Goal: Communication & Community: Answer question/provide support

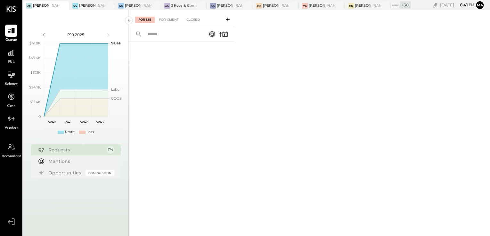
click at [399, 8] on div "+ 30" at bounding box center [400, 5] width 20 height 8
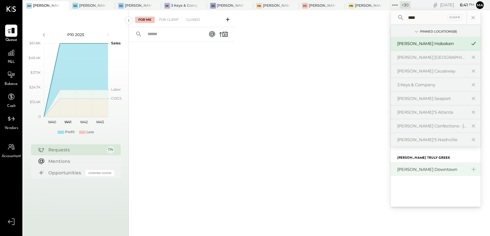
type input "****"
click at [426, 168] on div "[PERSON_NAME] Downtown" at bounding box center [431, 170] width 69 height 6
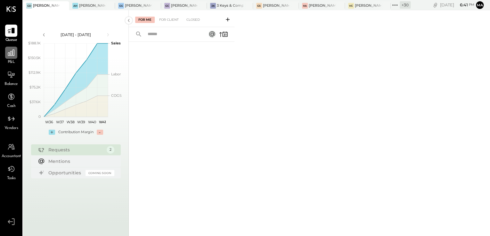
click at [14, 58] on div at bounding box center [11, 53] width 12 height 12
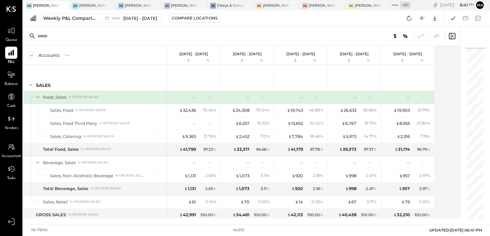
click at [250, 24] on div "Weekly P&L Comparison W40 [DATE] - [DATE] Compare Locations Google Sheets Excel" at bounding box center [256, 18] width 467 height 16
click at [74, 16] on div "Weekly P&L Comparison" at bounding box center [70, 18] width 54 height 6
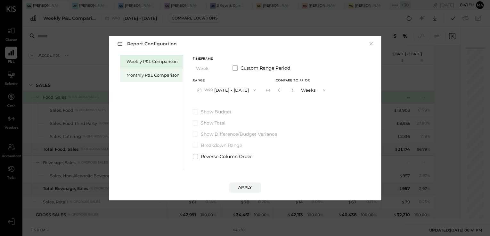
click at [165, 81] on div "Monthly P&L Comparison" at bounding box center [151, 74] width 63 height 13
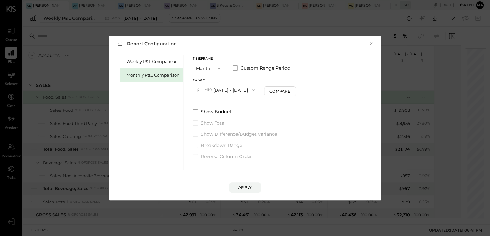
click at [235, 88] on button "M10 [DATE] - [DATE]" at bounding box center [226, 90] width 67 height 12
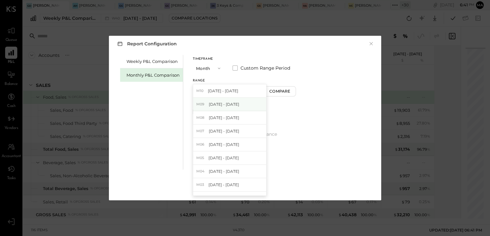
click at [234, 108] on div "M09 [DATE] - [DATE]" at bounding box center [229, 104] width 73 height 13
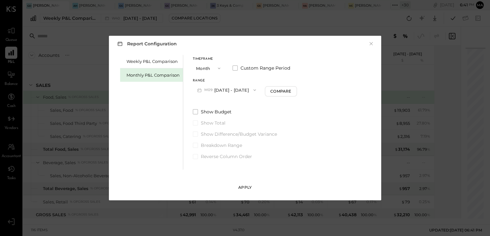
click at [246, 189] on div "Apply" at bounding box center [244, 187] width 13 height 5
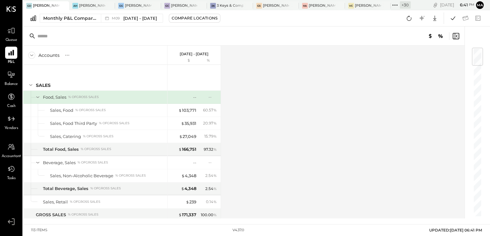
click at [274, 111] on div "Accounts S % GL [DATE] - [DATE] $ % SALES Food, Sales % of GROSS SALES Sales, F…" at bounding box center [244, 132] width 442 height 173
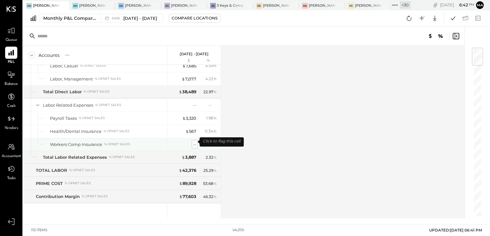
click at [193, 144] on div "--" at bounding box center [194, 145] width 3 height 6
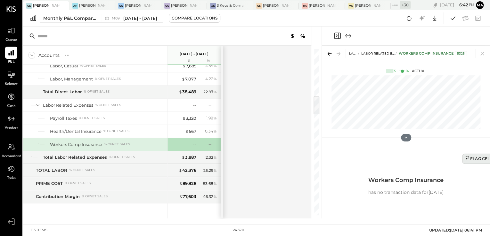
click at [471, 157] on div "Flag Cell" at bounding box center [478, 158] width 27 height 5
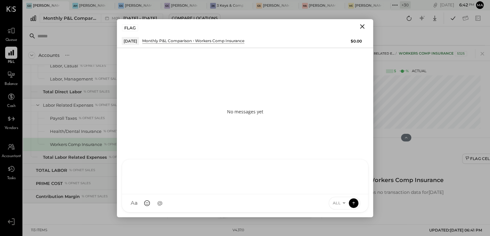
click at [172, 205] on div "D [PERSON_NAME] S [PERSON_NAME] N [PERSON_NAME] K [PERSON_NAME] MG [PERSON_NAME…" at bounding box center [245, 185] width 246 height 53
click at [351, 204] on icon at bounding box center [353, 203] width 6 height 6
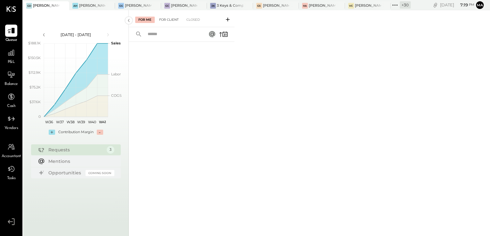
click at [164, 22] on div "For Client" at bounding box center [169, 20] width 26 height 6
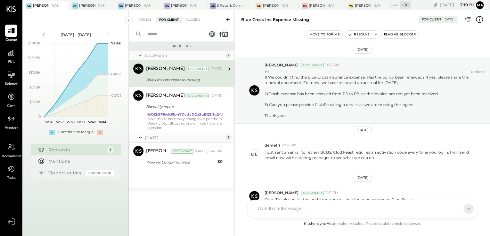
scroll to position [35, 0]
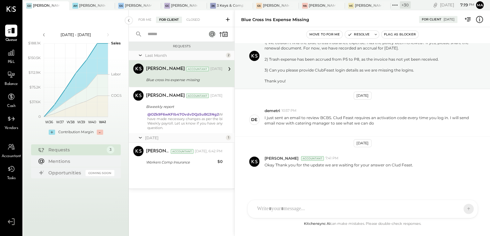
click at [228, 21] on icon at bounding box center [227, 19] width 6 height 6
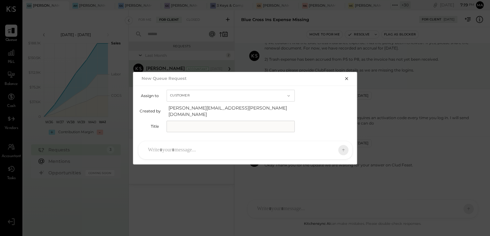
click at [198, 125] on input "text" at bounding box center [230, 127] width 128 height 12
click at [347, 79] on icon "button" at bounding box center [346, 78] width 5 height 5
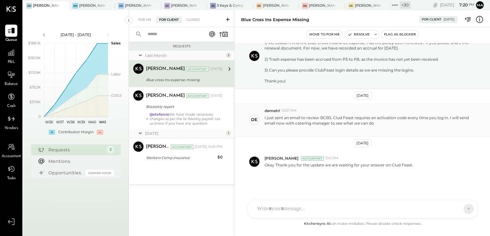
scroll to position [0, 0]
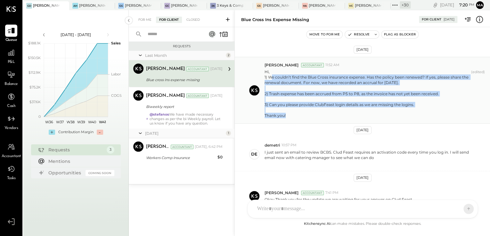
drag, startPoint x: 270, startPoint y: 77, endPoint x: 394, endPoint y: 117, distance: 130.5
click at [396, 118] on p "Hi, 1) We couldn’t find the Blue Cross insurance expense. Has the policy been r…" at bounding box center [366, 93] width 204 height 49
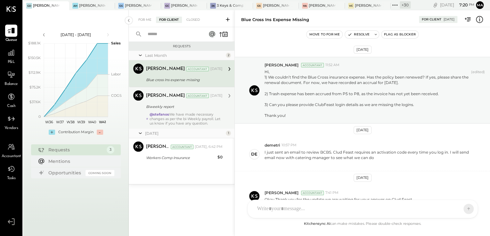
click at [178, 114] on div "@stefanos We have made necessary changes as per the bi-Weekly payroll. Let us k…" at bounding box center [185, 118] width 73 height 13
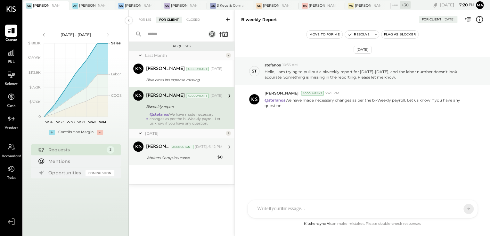
click at [193, 159] on div "Workers Comp Insurance" at bounding box center [180, 158] width 69 height 6
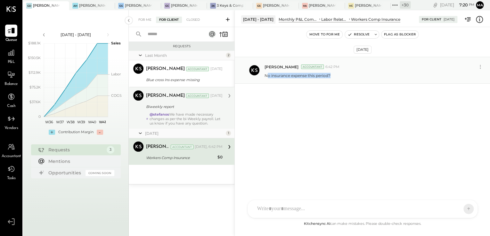
drag, startPoint x: 268, startPoint y: 74, endPoint x: 384, endPoint y: 73, distance: 116.2
click at [384, 73] on div "No insurance expense this period?" at bounding box center [374, 75] width 220 height 7
click at [329, 145] on div "Oct 6th, 2025 Margi Gandhi Accountant 6:42 PM No insurance expense this period?" at bounding box center [362, 123] width 255 height 193
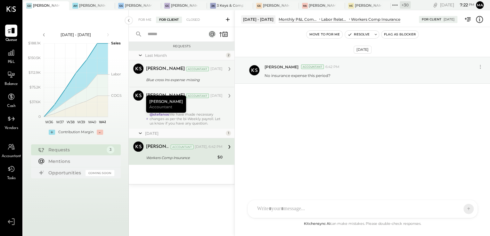
click at [167, 79] on div "Blue cross Ins expense missing" at bounding box center [183, 80] width 75 height 6
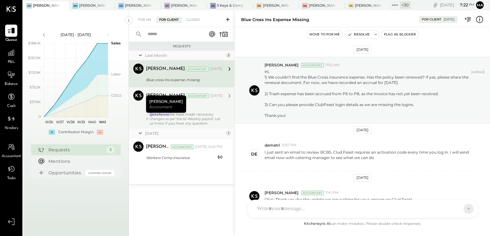
click at [209, 123] on div "@stefanos We have made necessary changes as per the bi-Weekly payroll. Let us k…" at bounding box center [185, 118] width 73 height 13
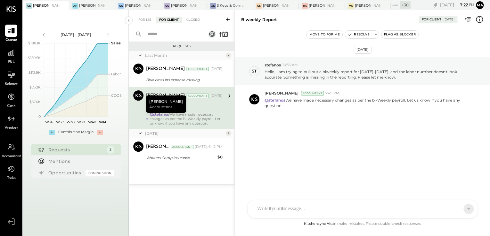
click at [227, 18] on icon at bounding box center [227, 19] width 6 height 6
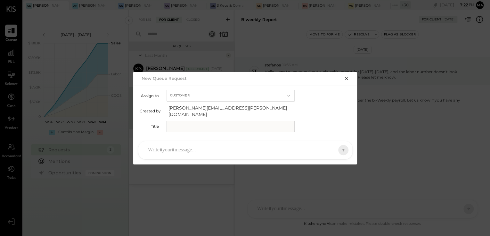
click at [191, 122] on input "text" at bounding box center [230, 127] width 128 height 12
click at [196, 124] on input "text" at bounding box center [230, 127] width 128 height 12
type input "**********"
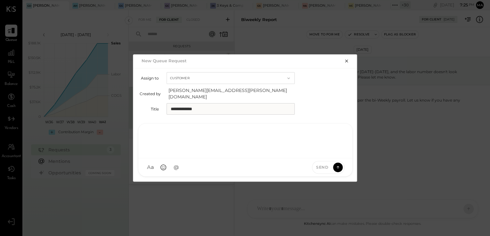
click at [187, 146] on div at bounding box center [245, 141] width 201 height 26
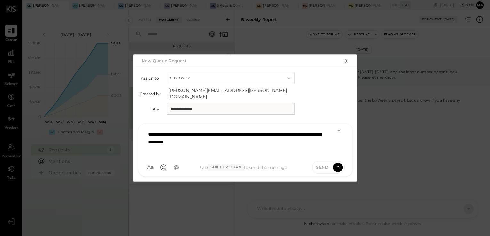
click at [245, 141] on div "**********" at bounding box center [245, 141] width 201 height 26
click at [282, 138] on div "**********" at bounding box center [245, 141] width 201 height 26
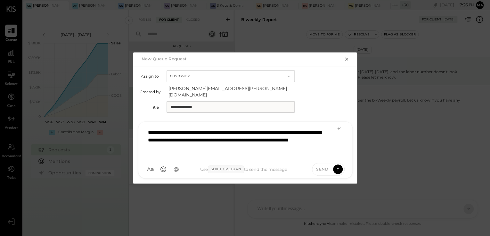
click at [276, 137] on div "**********" at bounding box center [245, 140] width 201 height 29
click at [261, 148] on div "**********" at bounding box center [245, 140] width 201 height 29
click at [336, 127] on icon at bounding box center [338, 128] width 5 height 5
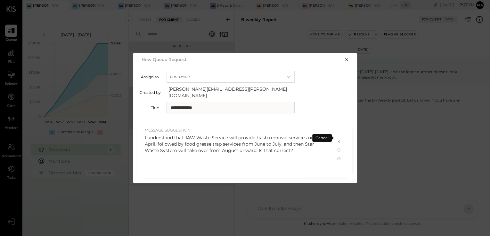
click at [235, 148] on div "I understand that JAW Waste Service will provide trash removal services until A…" at bounding box center [237, 144] width 184 height 19
click at [339, 157] on icon at bounding box center [338, 158] width 3 height 3
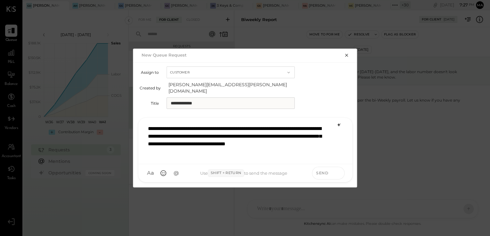
click at [339, 170] on icon at bounding box center [338, 173] width 6 height 6
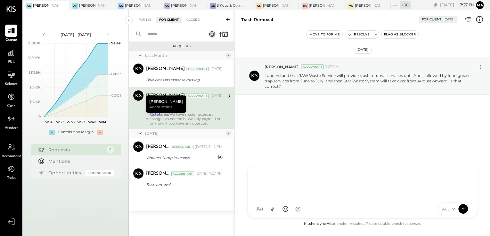
click at [286, 211] on div "D [PERSON_NAME] S [PERSON_NAME] N [PERSON_NAME] K [PERSON_NAME] MG [PERSON_NAME…" at bounding box center [362, 191] width 230 height 53
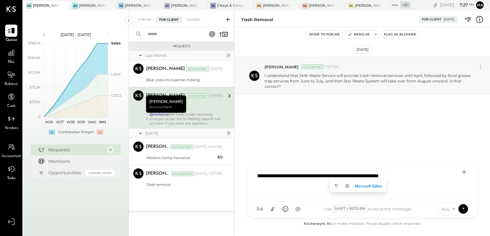
click at [374, 177] on div "**********" at bounding box center [362, 182] width 217 height 26
click at [462, 174] on icon at bounding box center [464, 173] width 8 height 8
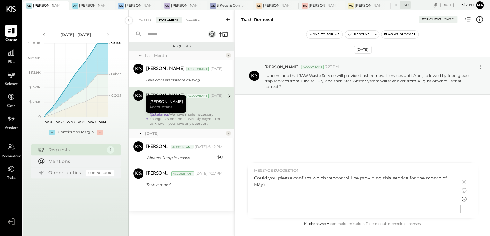
click at [462, 196] on icon at bounding box center [464, 200] width 8 height 8
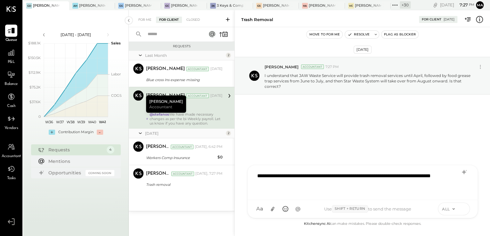
click at [463, 210] on icon at bounding box center [463, 209] width 6 height 6
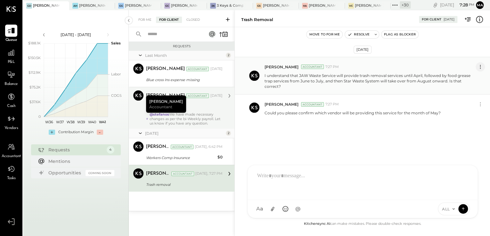
click at [477, 67] on icon at bounding box center [479, 67] width 7 height 7
click at [460, 74] on button "Edit Message" at bounding box center [464, 78] width 41 height 11
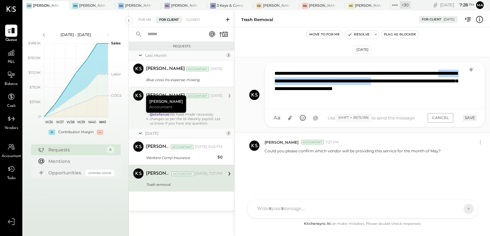
drag, startPoint x: 302, startPoint y: 81, endPoint x: 453, endPoint y: 83, distance: 151.4
click at [453, 83] on div "**********" at bounding box center [374, 85] width 207 height 37
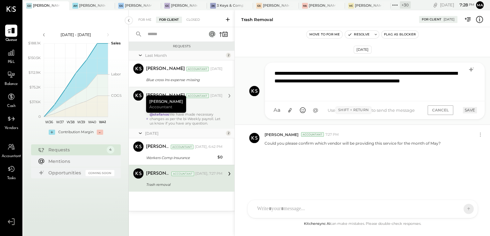
click at [468, 109] on button "SAVE" at bounding box center [469, 110] width 14 height 6
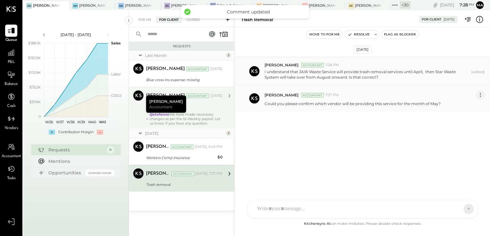
click at [481, 96] on icon at bounding box center [479, 95] width 7 height 7
click at [470, 106] on button "Edit Message" at bounding box center [462, 106] width 43 height 11
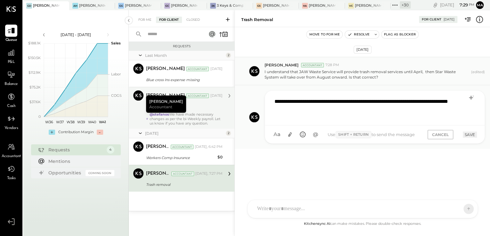
click at [320, 109] on div "**********" at bounding box center [374, 108] width 207 height 26
click at [467, 135] on button "SAVE" at bounding box center [469, 135] width 14 height 6
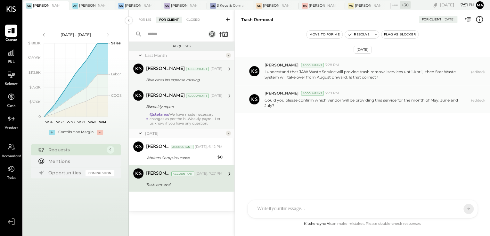
click at [176, 83] on div "Blue cross Ins expense missing" at bounding box center [183, 80] width 75 height 6
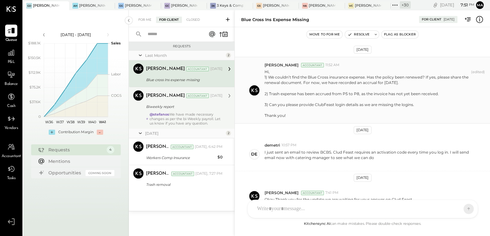
scroll to position [35, 0]
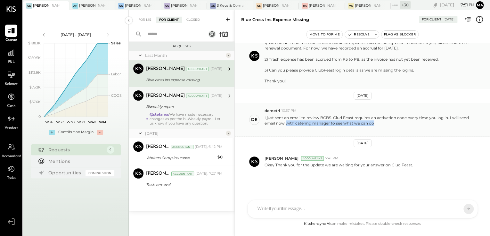
drag, startPoint x: 287, startPoint y: 123, endPoint x: 382, endPoint y: 125, distance: 95.1
click at [382, 125] on p "I just sent an email to review BCBS. Clud Feast requires an activation code eve…" at bounding box center [368, 123] width 209 height 16
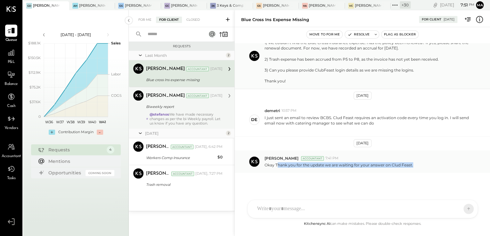
drag, startPoint x: 276, startPoint y: 165, endPoint x: 426, endPoint y: 167, distance: 149.8
click at [426, 167] on div "Okay Thank you for the update we are waiting for your answer on Clud Feast." at bounding box center [374, 164] width 220 height 7
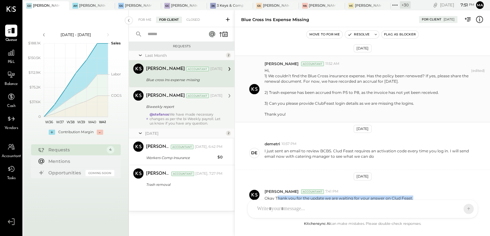
scroll to position [0, 0]
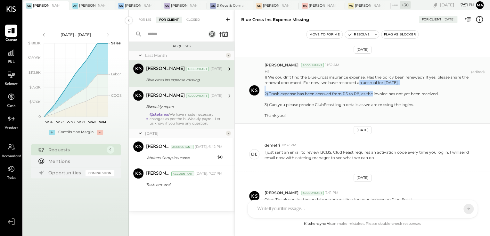
drag, startPoint x: 374, startPoint y: 83, endPoint x: 332, endPoint y: 94, distance: 43.8
click at [332, 94] on p "Hi, 1) We couldn’t find the Blue Cross insurance expense. Has the policy been r…" at bounding box center [366, 93] width 204 height 49
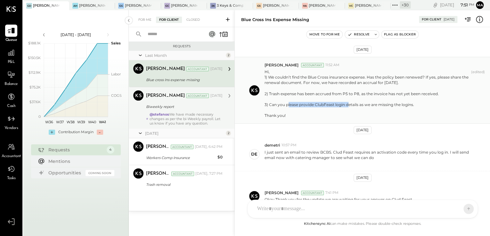
drag, startPoint x: 332, startPoint y: 94, endPoint x: 348, endPoint y: 105, distance: 19.3
click at [348, 105] on div "3) Can you please provide ClubFeast login details as we are missing the logins." at bounding box center [366, 104] width 204 height 5
click at [161, 111] on div "Mayur Parekh Accountant Sep 26, 2025 Biweekly report @stefanos We have made nec…" at bounding box center [184, 108] width 76 height 35
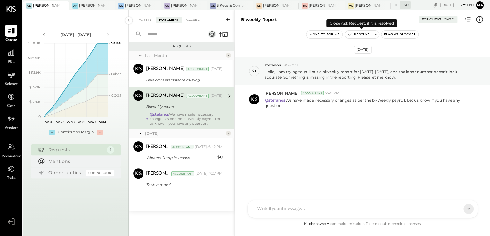
click at [362, 35] on button "Resolve" at bounding box center [358, 35] width 27 height 8
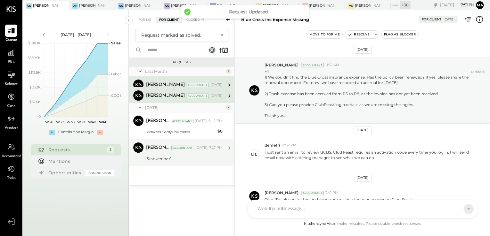
scroll to position [35, 0]
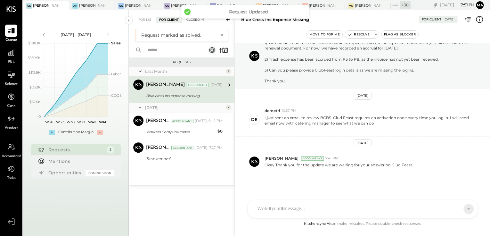
click at [194, 21] on div "Closed +1" at bounding box center [195, 20] width 24 height 6
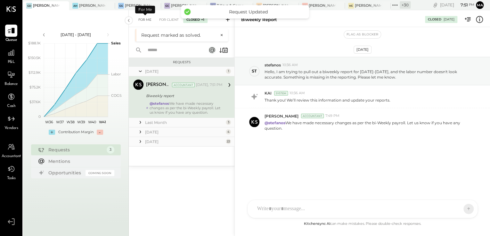
click at [142, 20] on div "For Me" at bounding box center [145, 20] width 20 height 6
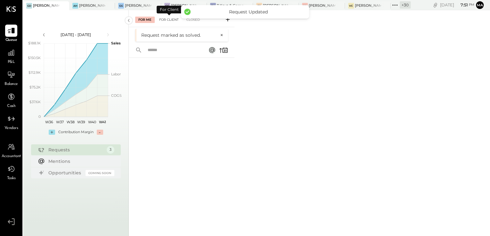
click at [165, 22] on div "For Client" at bounding box center [169, 20] width 26 height 6
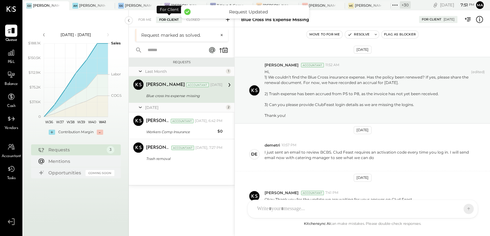
scroll to position [35, 0]
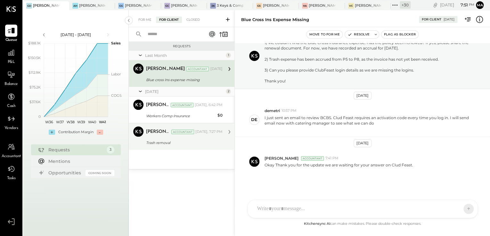
click at [166, 133] on div "[PERSON_NAME]" at bounding box center [158, 132] width 24 height 6
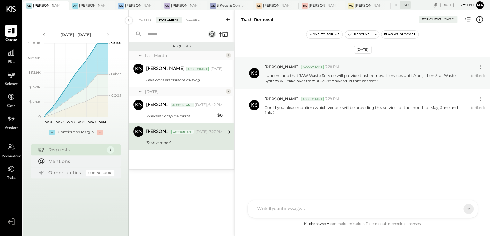
click at [160, 92] on div "Today" at bounding box center [184, 91] width 79 height 5
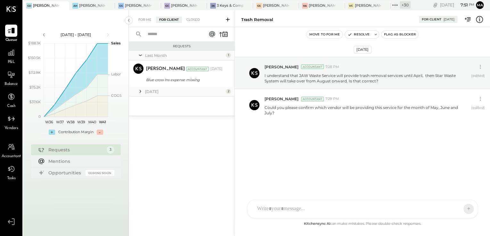
click at [160, 93] on div "Today" at bounding box center [184, 91] width 79 height 5
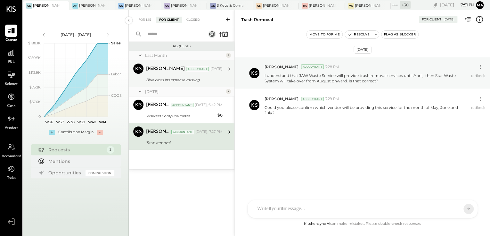
drag, startPoint x: 186, startPoint y: 77, endPoint x: 187, endPoint y: 84, distance: 7.4
click at [186, 77] on div "Blue cross Ins expense missing" at bounding box center [183, 80] width 75 height 6
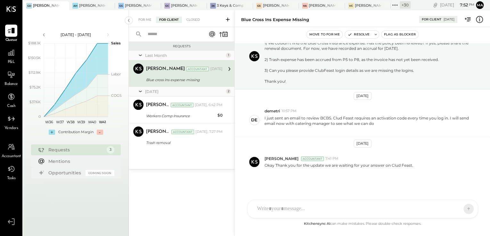
scroll to position [35, 0]
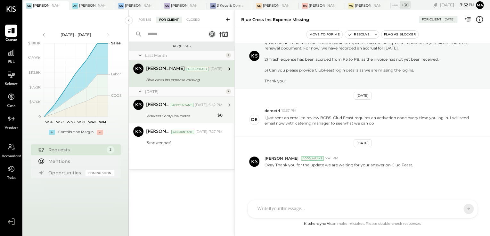
click at [180, 103] on div "Accountant" at bounding box center [182, 105] width 23 height 4
